Goal: Navigation & Orientation: Find specific page/section

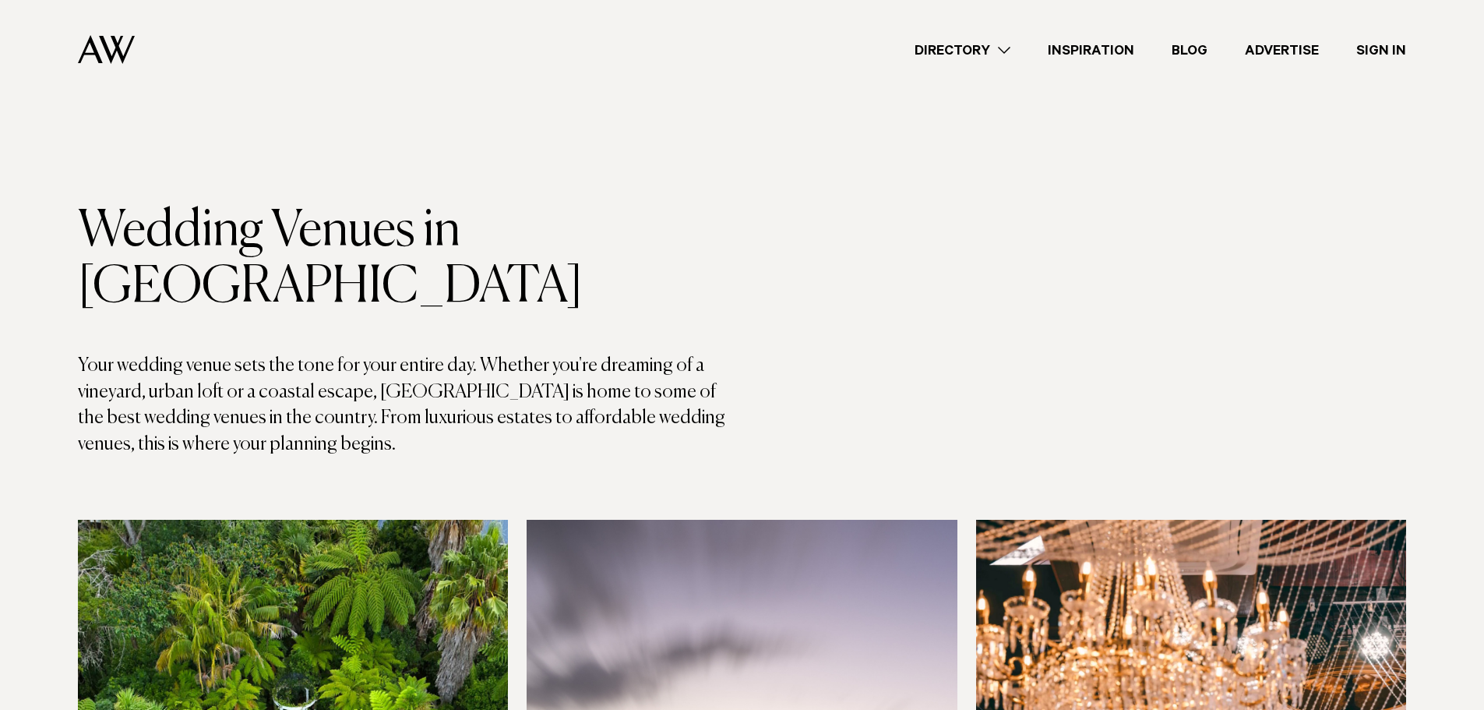
click at [1014, 50] on link "Directory" at bounding box center [962, 50] width 133 height 21
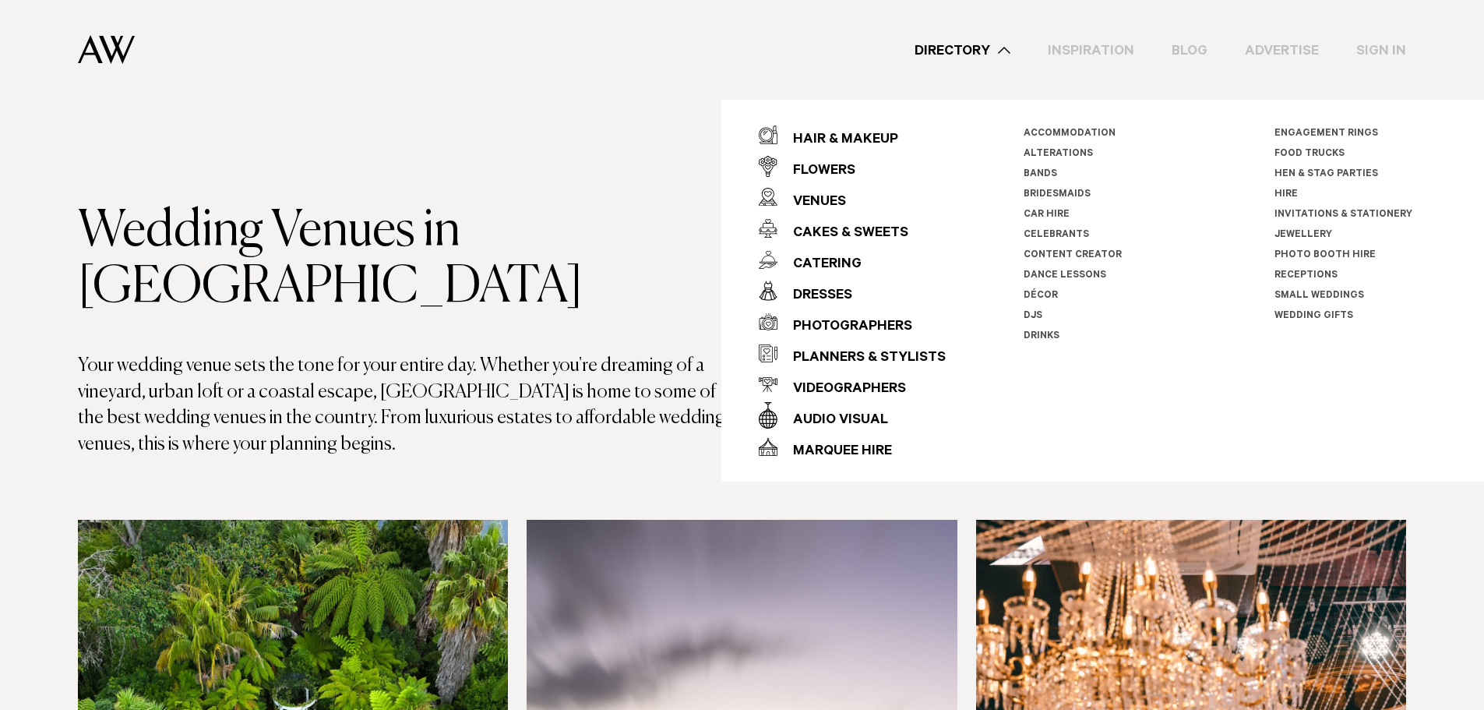
click at [907, 73] on div "Directory Hair & Makeup Flowers Venues Cakes & Sweets" at bounding box center [776, 50] width 1259 height 100
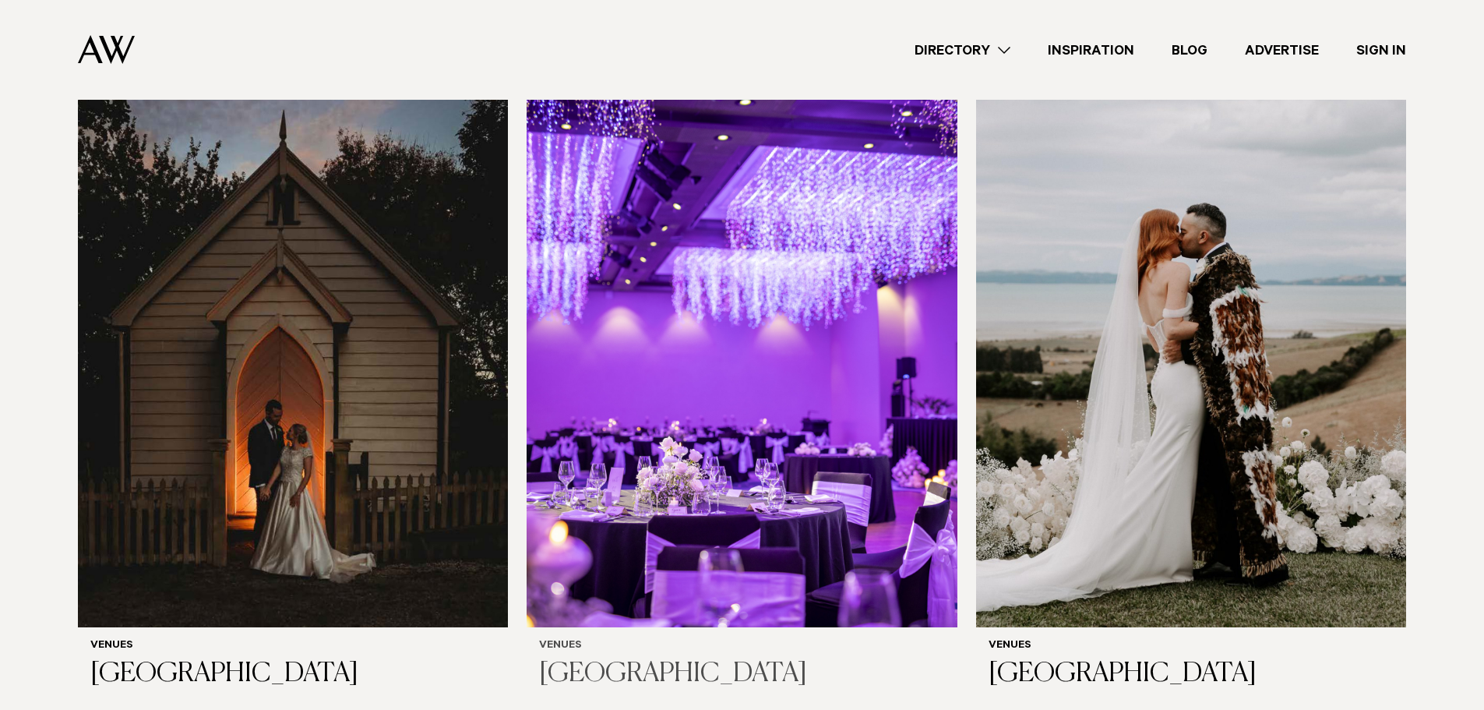
scroll to position [5453, 0]
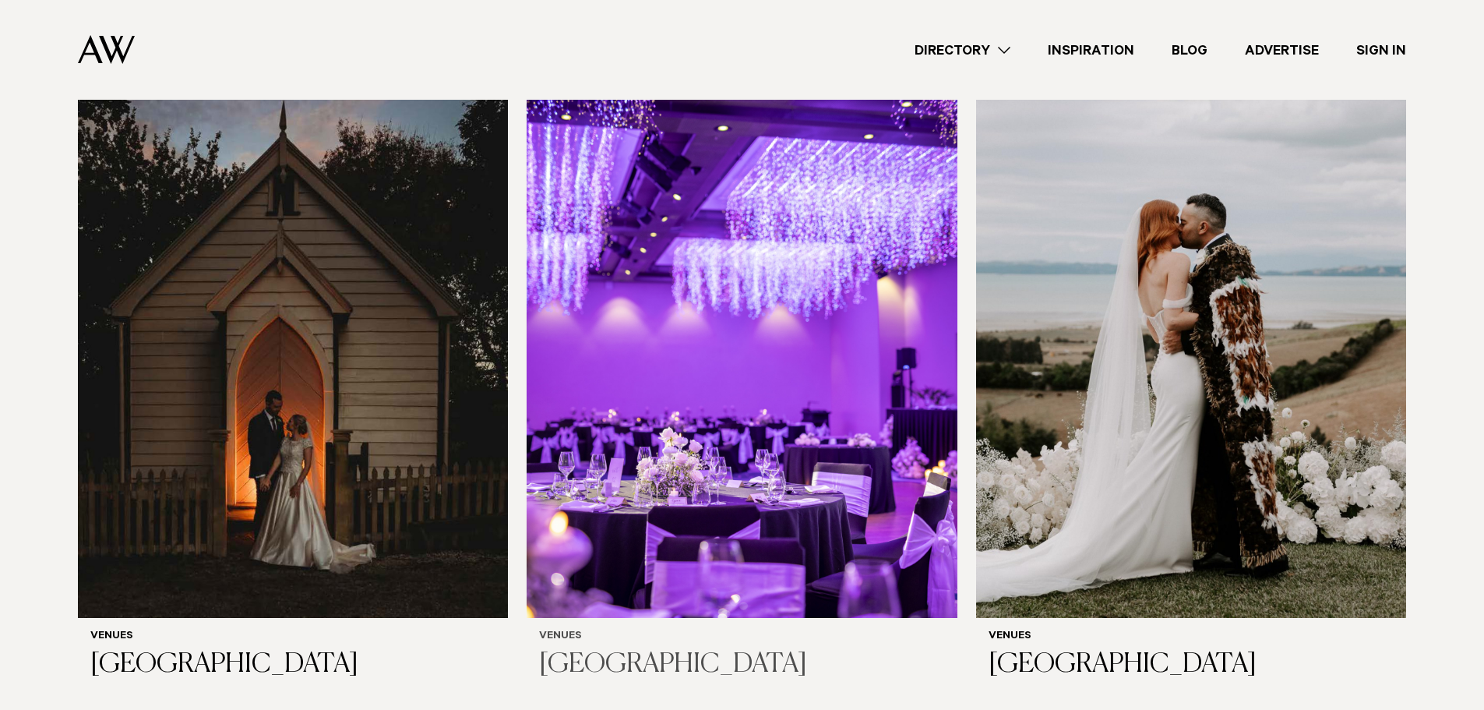
click at [720, 329] on img at bounding box center [742, 329] width 430 height 577
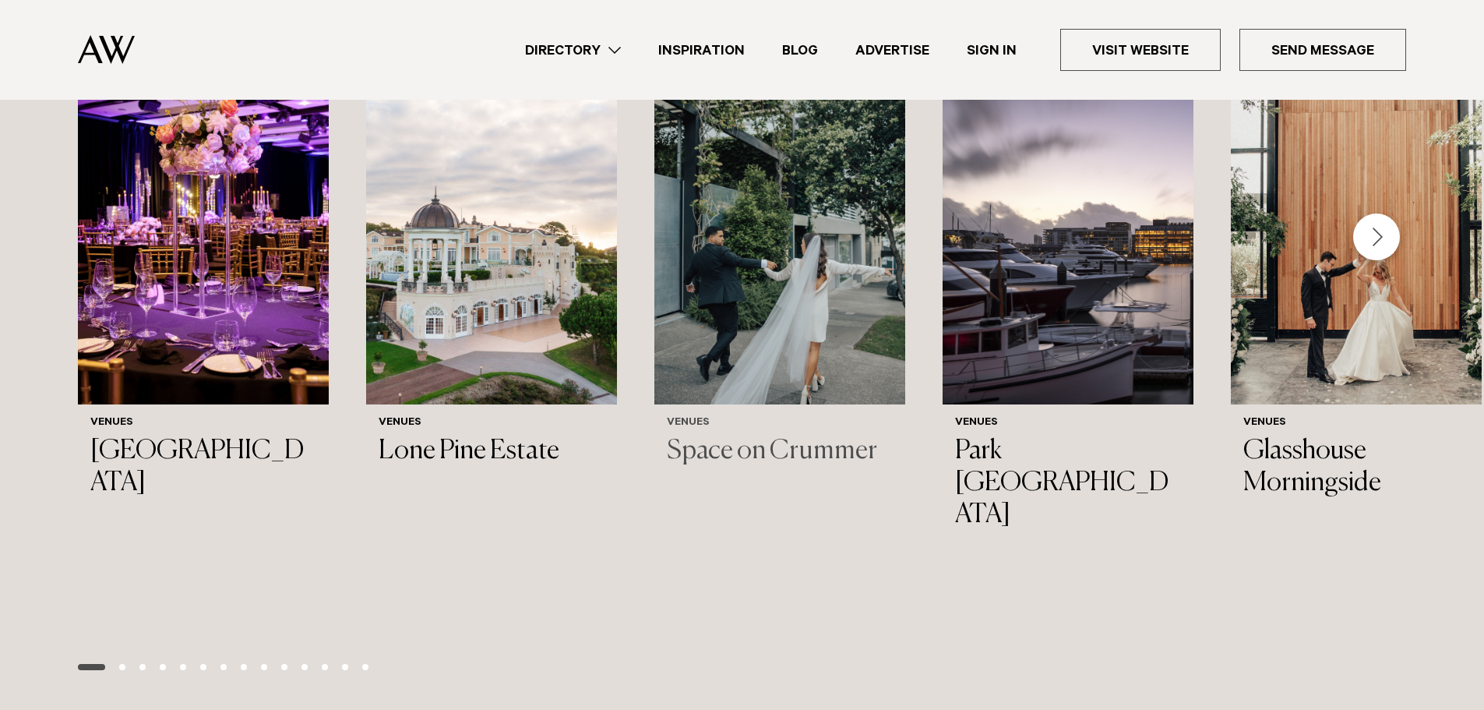
scroll to position [2181, 0]
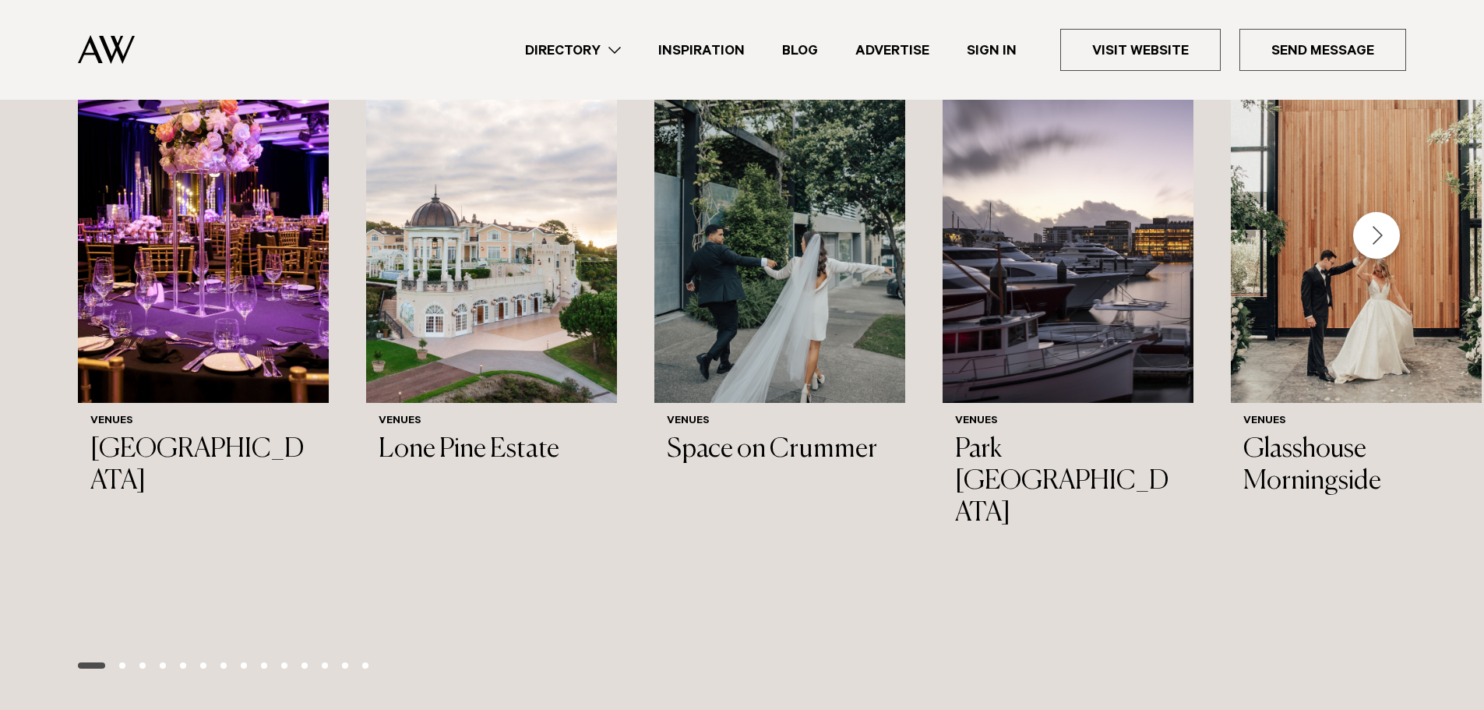
click at [1382, 259] on div "Next slide" at bounding box center [1376, 235] width 47 height 47
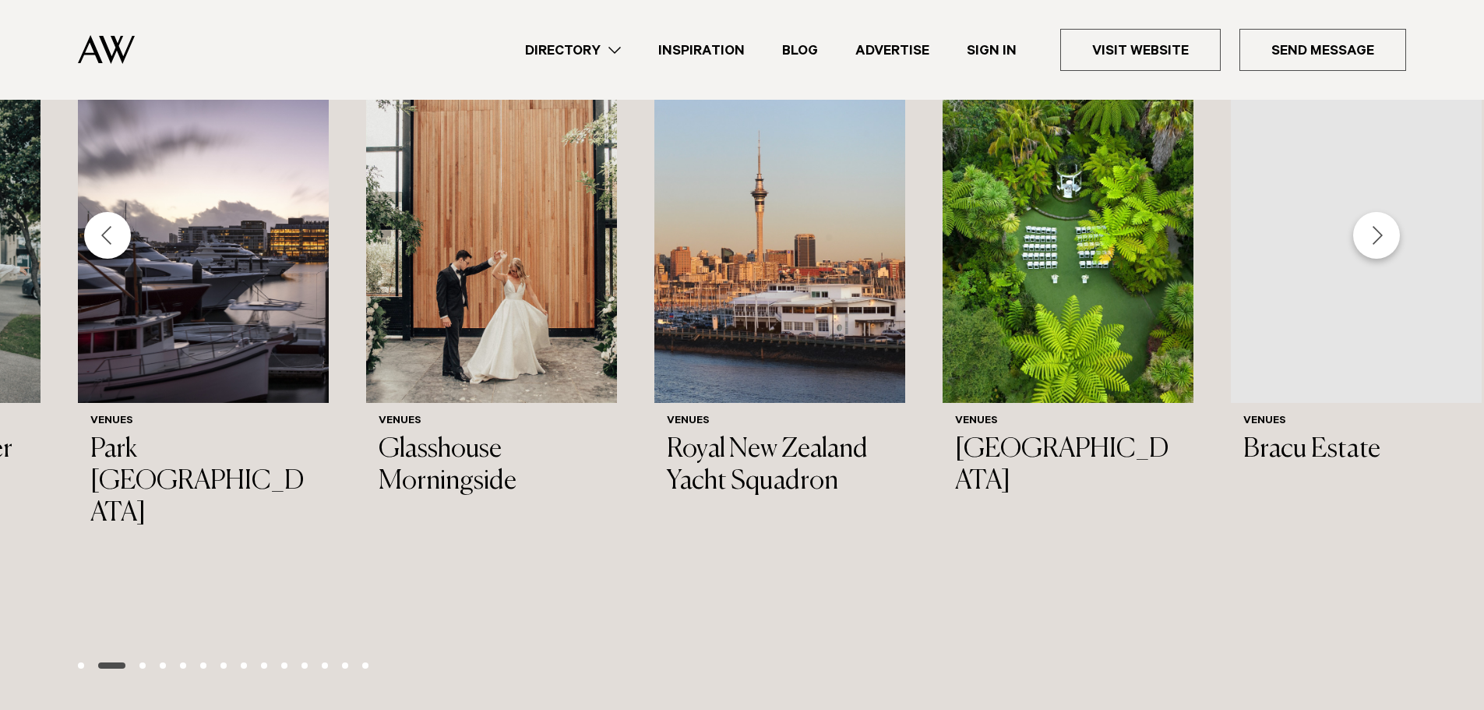
click at [1382, 259] on div "Next slide" at bounding box center [1376, 235] width 47 height 47
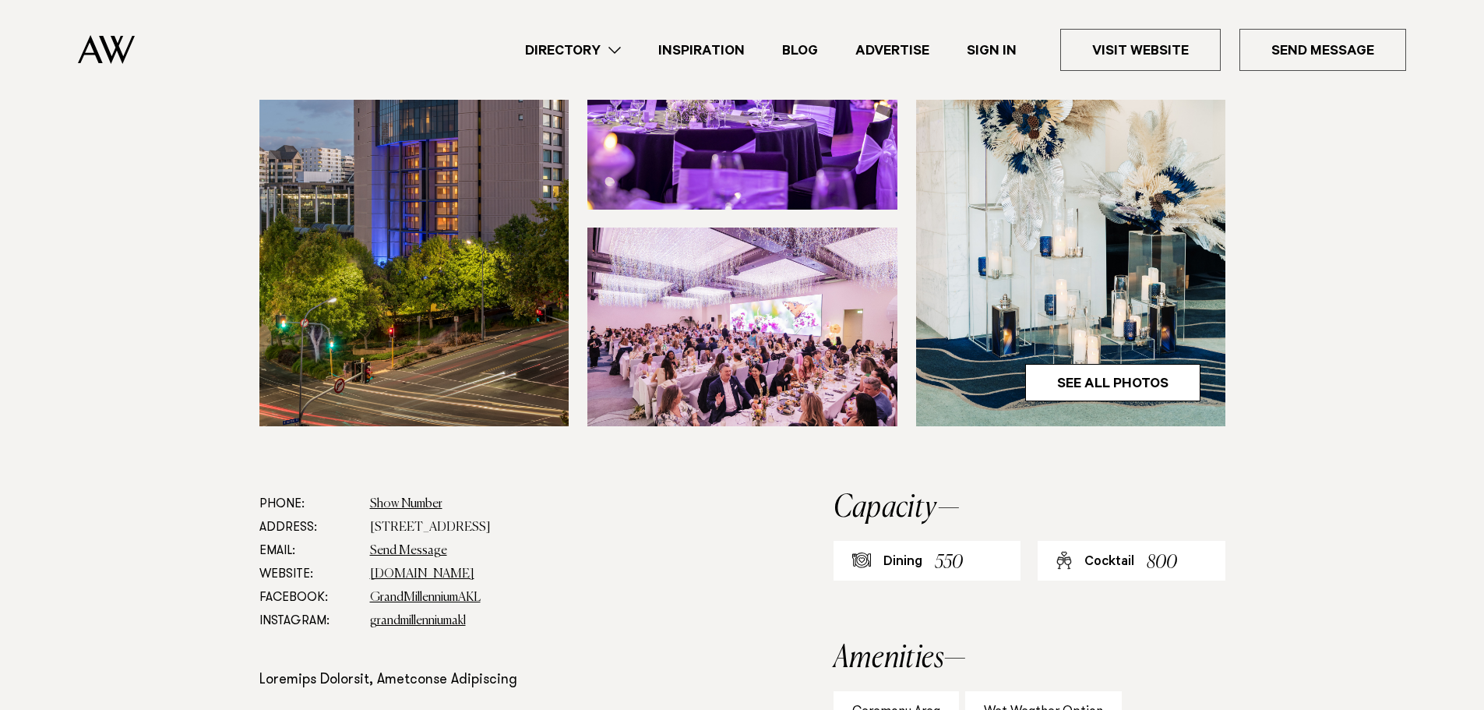
scroll to position [467, 0]
